Goal: Information Seeking & Learning: Find specific fact

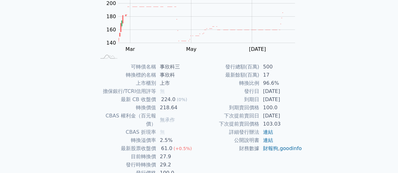
scroll to position [118, 0]
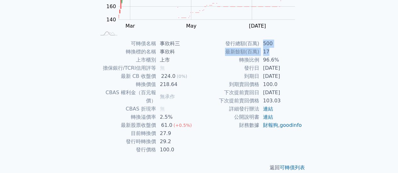
drag, startPoint x: 264, startPoint y: 44, endPoint x: 303, endPoint y: 56, distance: 41.4
click at [285, 55] on tbody "發行總額(百萬) 500 最新餘額(百萬) 17 轉換比例 96.6% 發行日 [DATE] 到期日 [DATE] 到期賣回價格 100.0 下次提前賣回日 …" at bounding box center [250, 85] width 103 height 90
click at [305, 56] on div "可轉債名稱 事欣科三 轉換標的名稱 事欣科 上市櫃別 上市 擔保銀行/TCRI信用評等 無 最新 CB 收盤價 224.0 (0%) 轉換價值 218.64 …" at bounding box center [198, 97] width 221 height 115
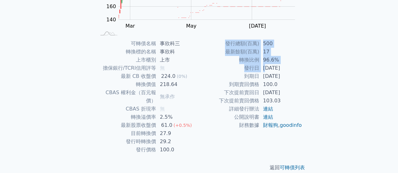
drag, startPoint x: 266, startPoint y: 68, endPoint x: 303, endPoint y: 78, distance: 37.7
click at [303, 78] on div "可轉債名稱 事欣科三 轉換標的名稱 事欣科 上市櫃別 上市 擔保銀行/TCRI信用評等 無 最新 CB 收盤價 224.0 (0%) 轉換價值 218.64 …" at bounding box center [198, 97] width 221 height 115
click at [330, 78] on div "可轉債列表 財務數據 可轉債列表 財務數據 登入／註冊 登入／註冊 可轉債列表 › 49163 事欣科三 49163 事欣科三 可轉債詳細資訊 Zoom Ou…" at bounding box center [199, 32] width 398 height 300
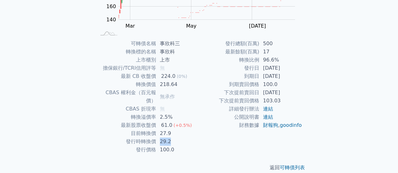
drag, startPoint x: 157, startPoint y: 134, endPoint x: 201, endPoint y: 136, distance: 43.8
click at [191, 138] on td "29.2" at bounding box center [177, 142] width 43 height 8
click at [210, 130] on td "財務數據" at bounding box center [229, 125] width 60 height 8
